Goal: Transaction & Acquisition: Purchase product/service

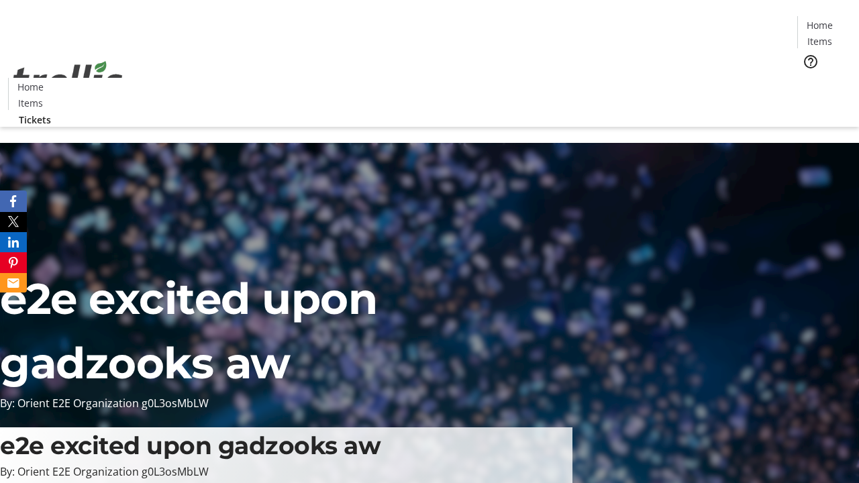
click at [808, 78] on span "Tickets" at bounding box center [824, 85] width 32 height 14
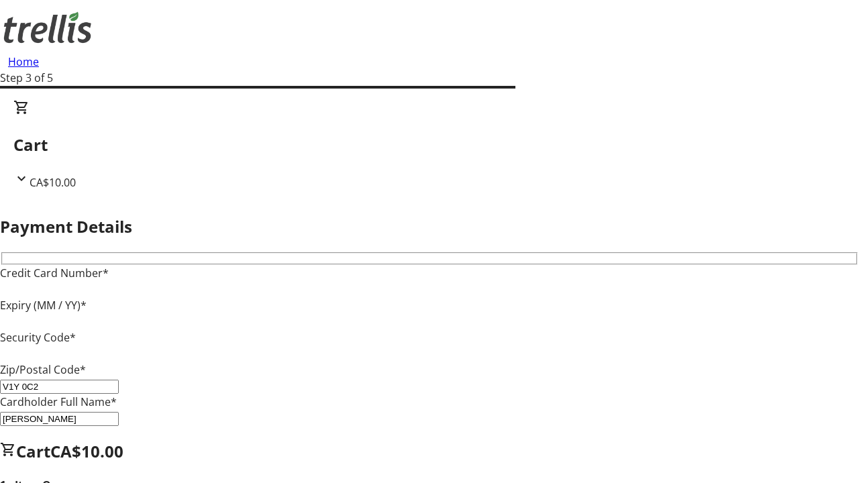
type input "V1Y 0C2"
